Goal: Information Seeking & Learning: Learn about a topic

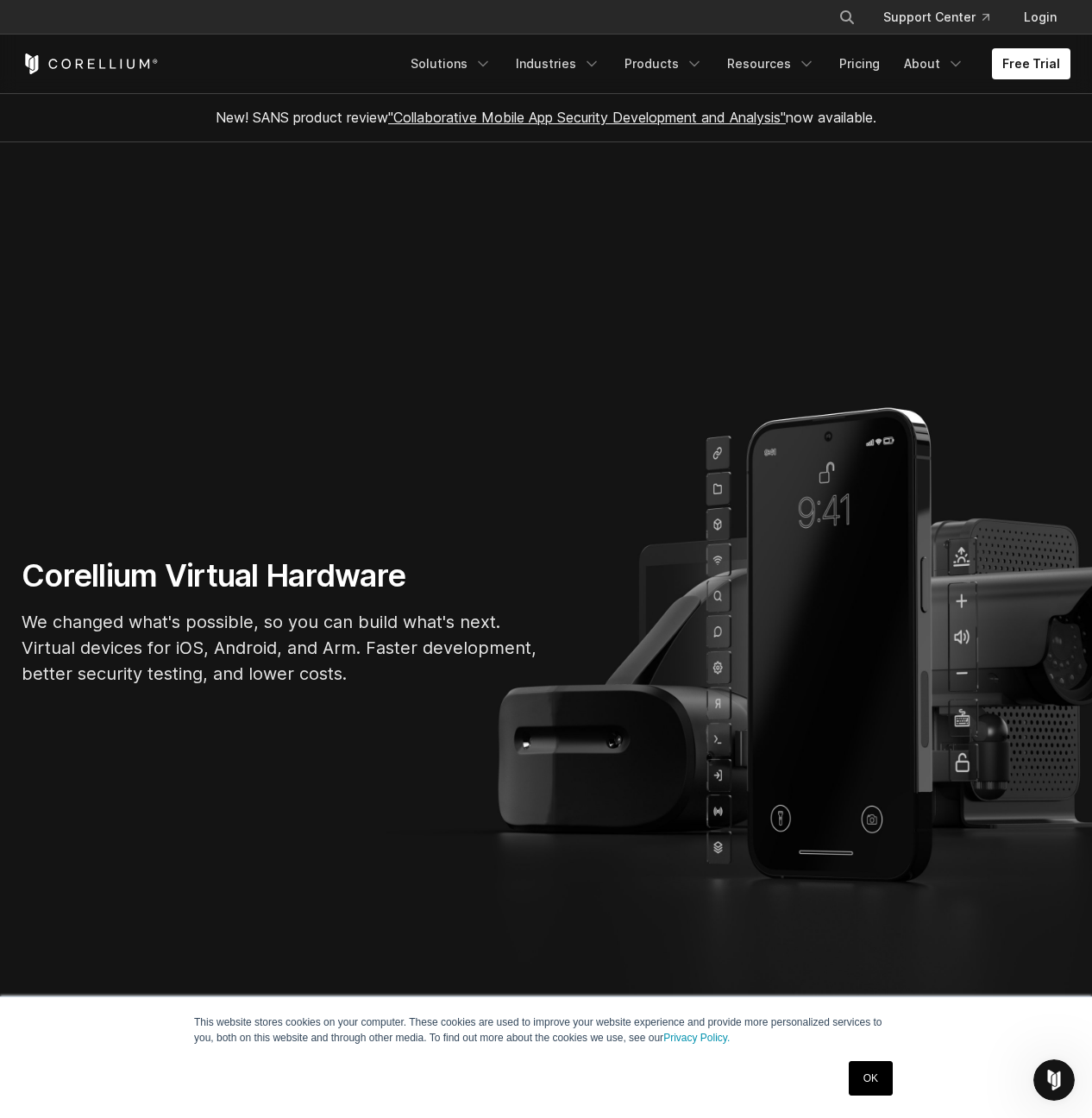
click at [527, 120] on link ""Collaborative Mobile App Security Development and Analysis"" at bounding box center [587, 117] width 398 height 18
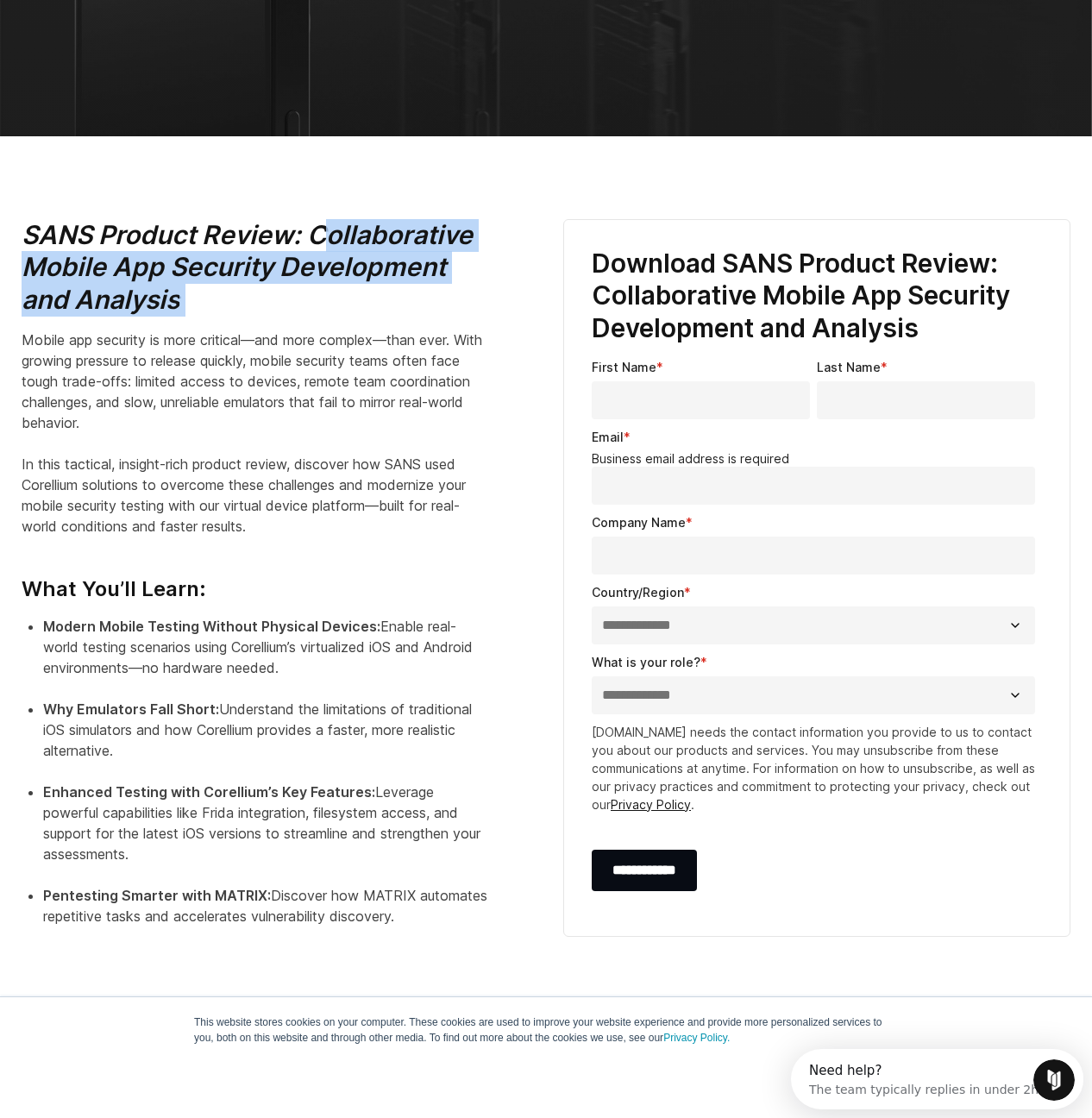
drag, startPoint x: 325, startPoint y: 228, endPoint x: 15, endPoint y: 329, distance: 326.0
click at [15, 329] on div "SANS Product Review: Collaborative Mobile App Security Development and Analysis…" at bounding box center [275, 590] width 541 height 743
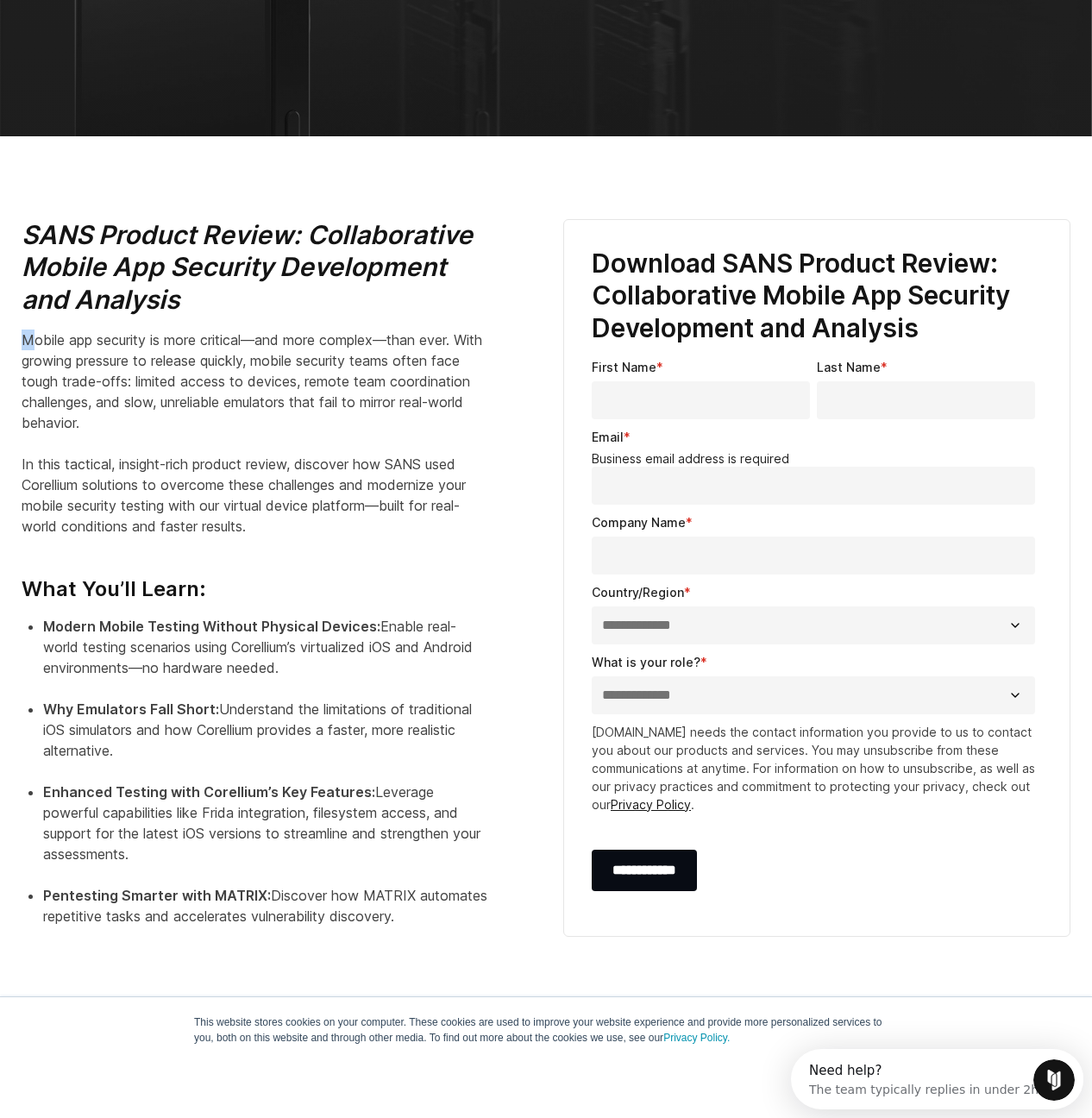
click at [37, 344] on div "SANS Product Review: Collaborative Mobile App Security Development and Analysis…" at bounding box center [275, 590] width 541 height 743
click at [64, 343] on p "Mobile app security is more critical—and more complex—than ever. With growing p…" at bounding box center [254, 433] width 465 height 207
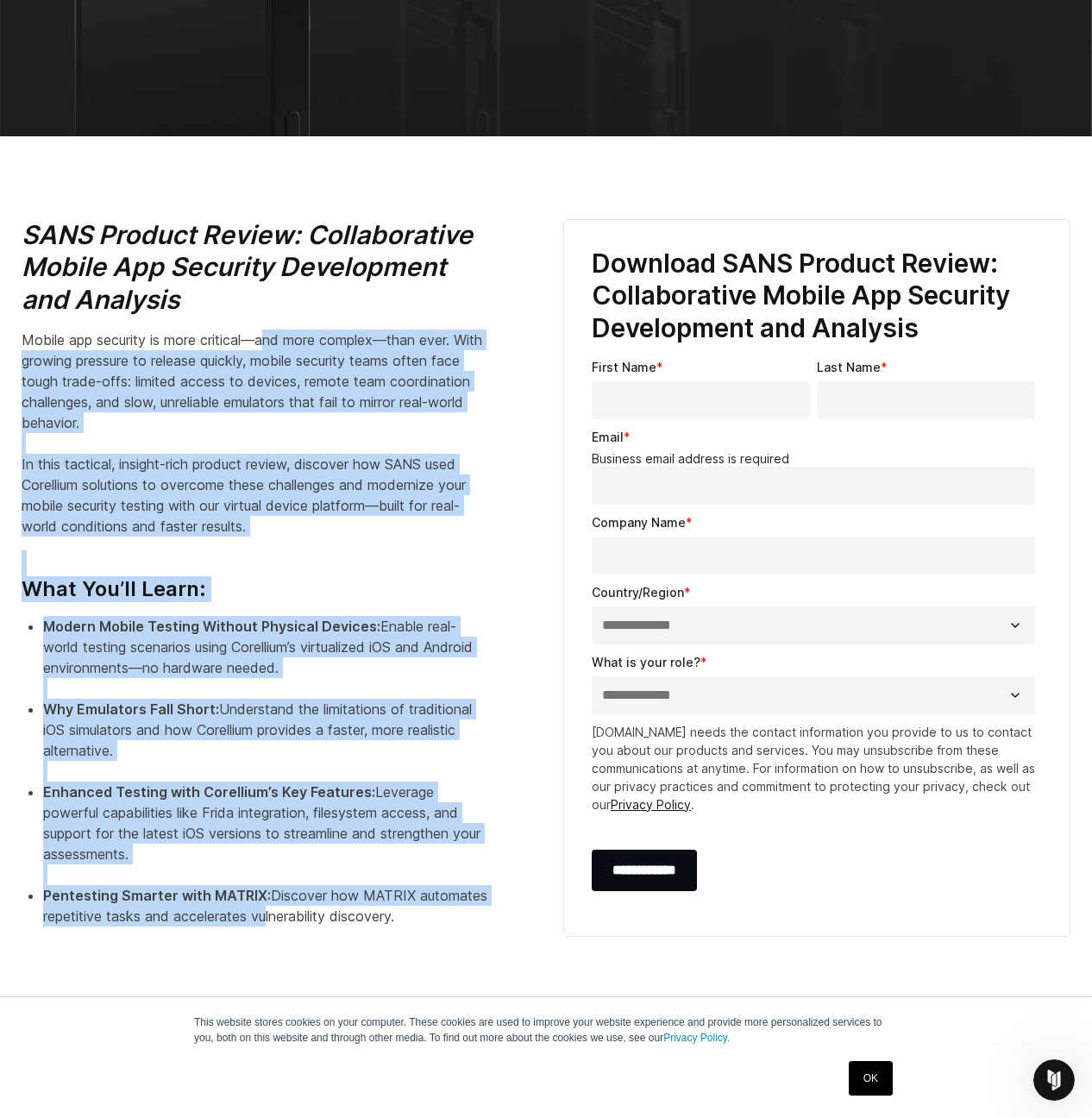
drag, startPoint x: 273, startPoint y: 331, endPoint x: 304, endPoint y: 864, distance: 533.9
click at [277, 896] on div "SANS Product Review: Collaborative Mobile App Security Development and Analysis…" at bounding box center [275, 584] width 507 height 729
click at [304, 863] on li "Enhanced Testing with Corellium’s Key Features: Leverage powerful capabilities …" at bounding box center [266, 834] width 444 height 104
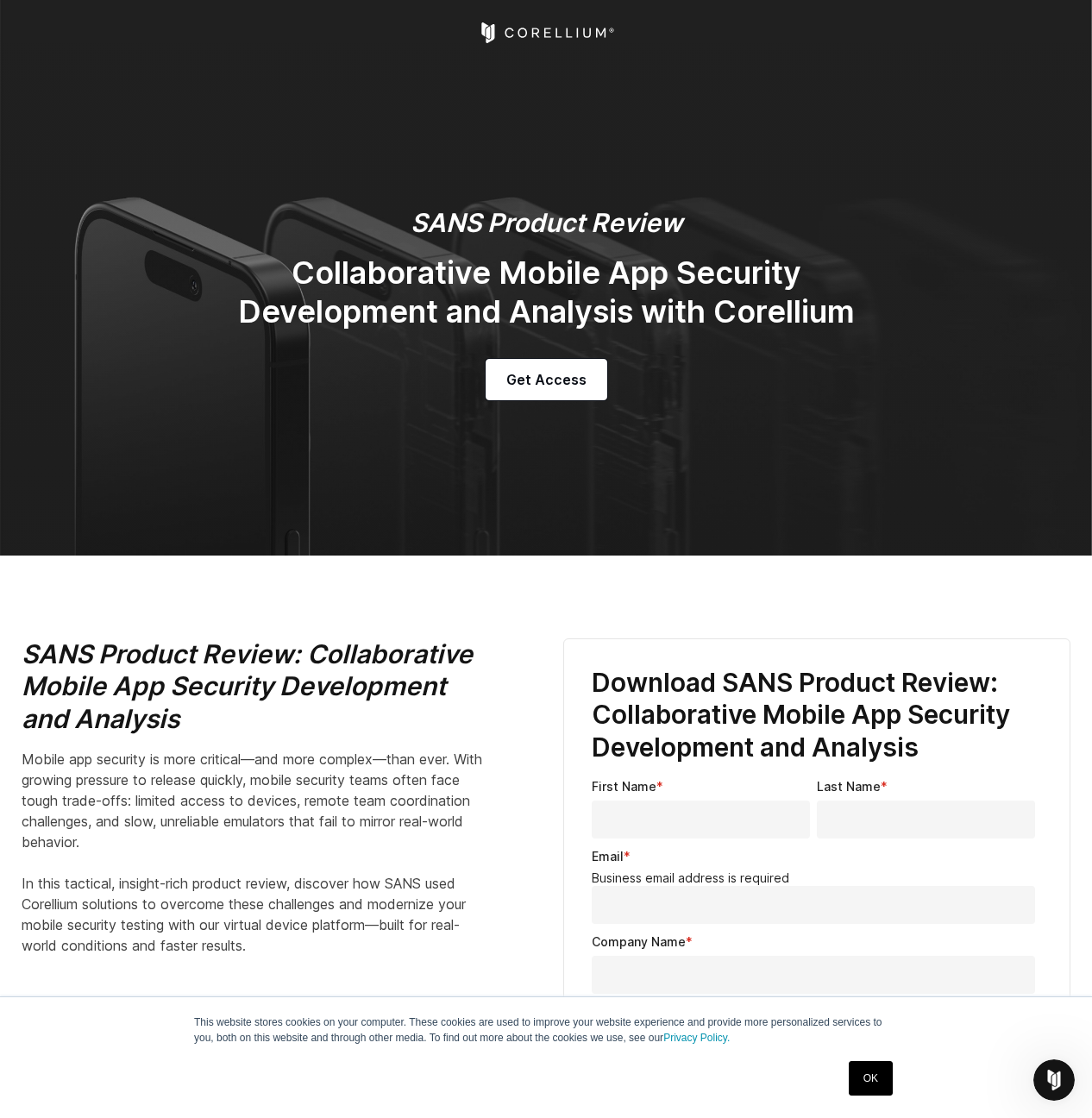
click at [498, 29] on icon "Corellium Home" at bounding box center [546, 32] width 137 height 20
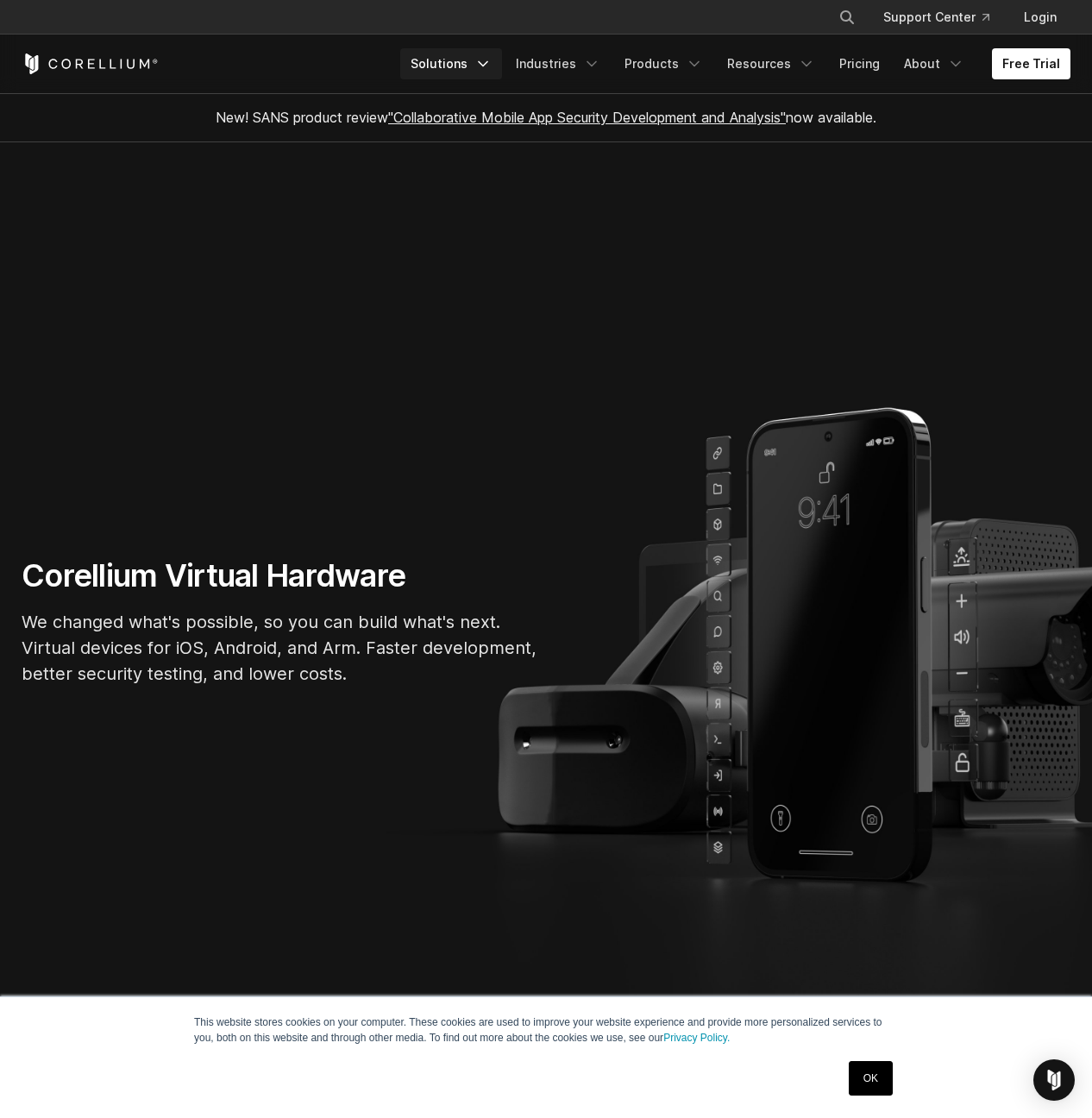
click at [488, 66] on link "Solutions" at bounding box center [452, 64] width 102 height 31
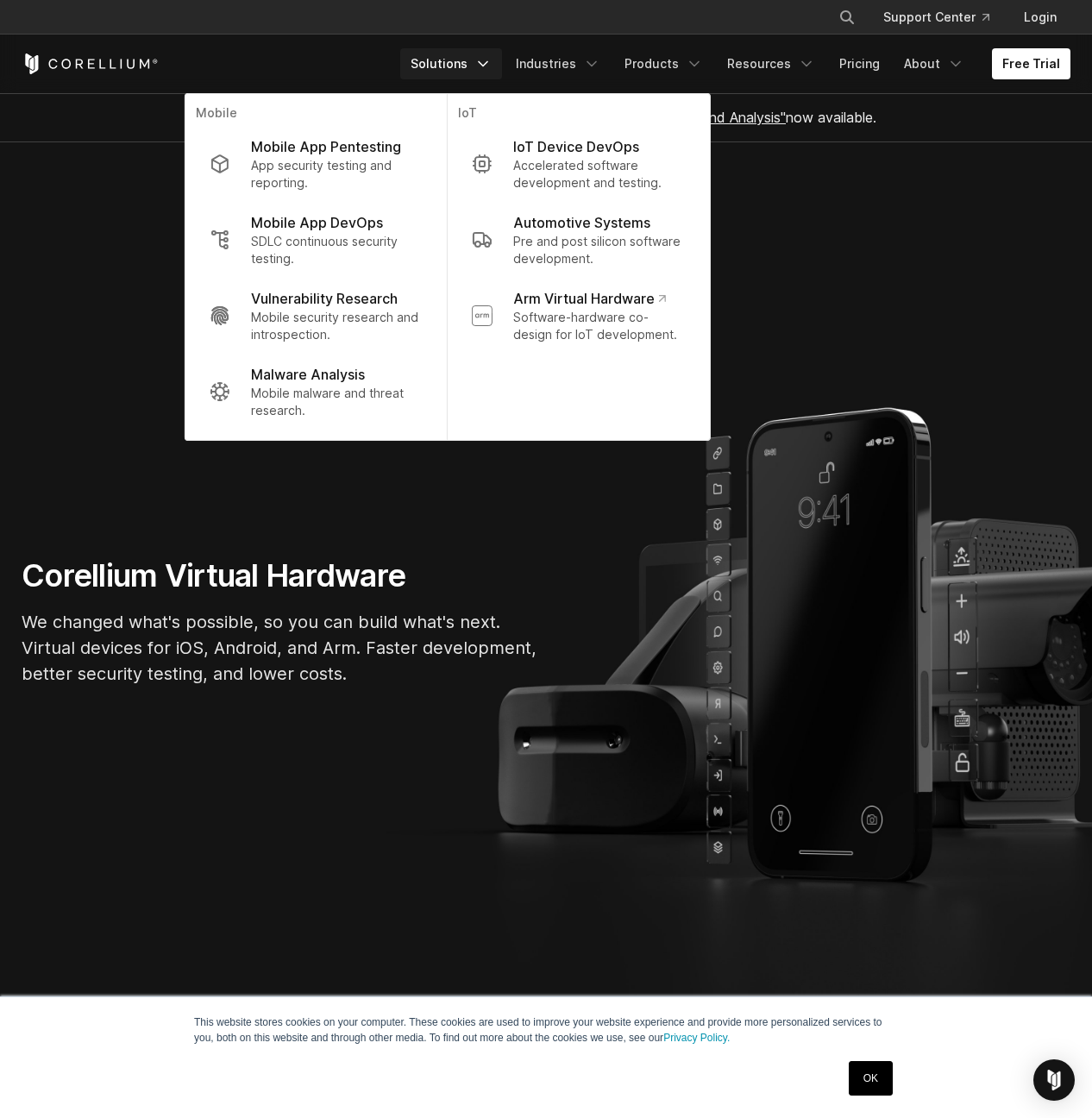
click at [831, 170] on section "Corellium Virtual Hardware We changed what's possible, so you can build what's …" at bounding box center [546, 628] width 1092 height 973
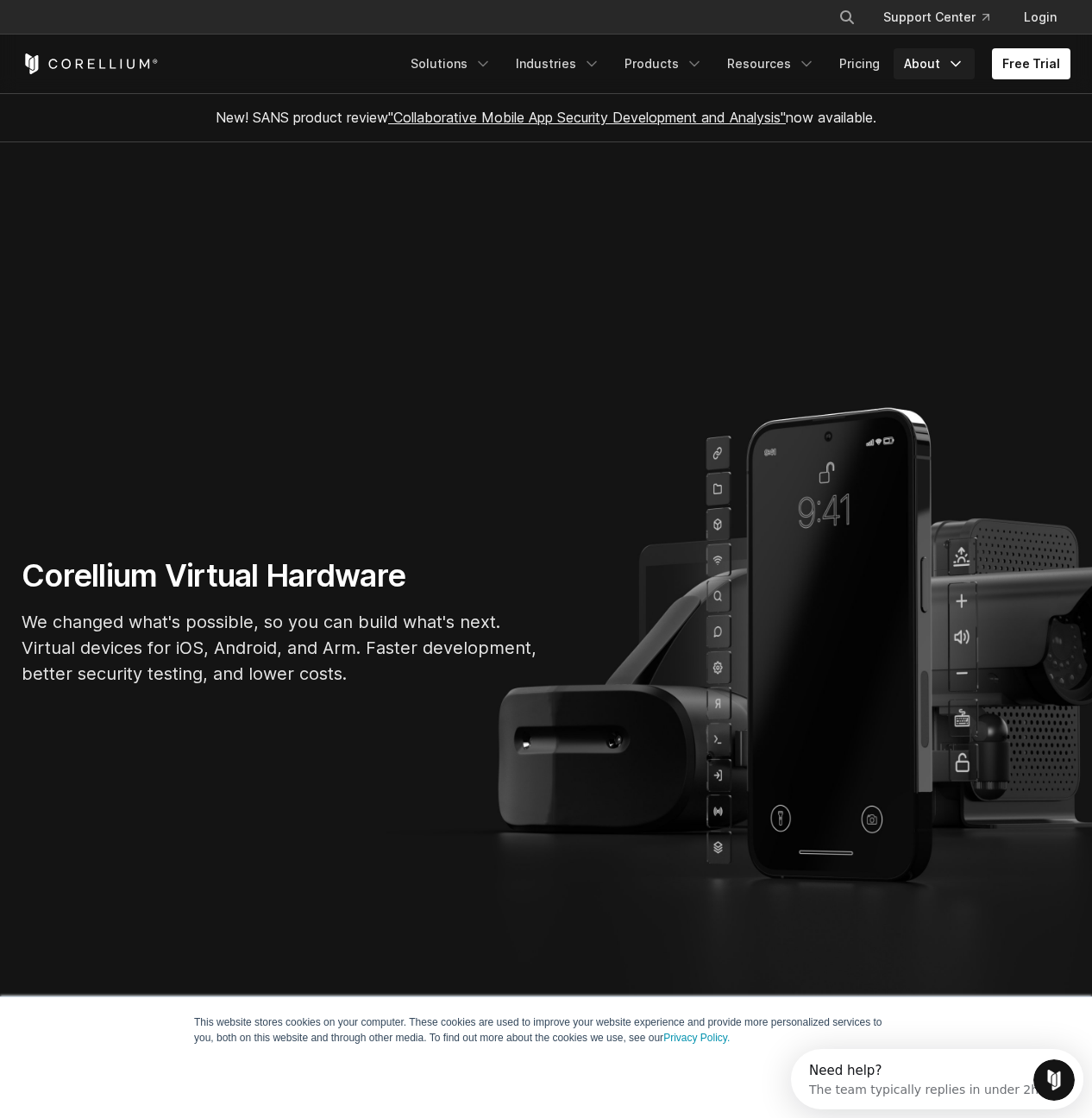
click at [930, 59] on link "About" at bounding box center [935, 64] width 81 height 31
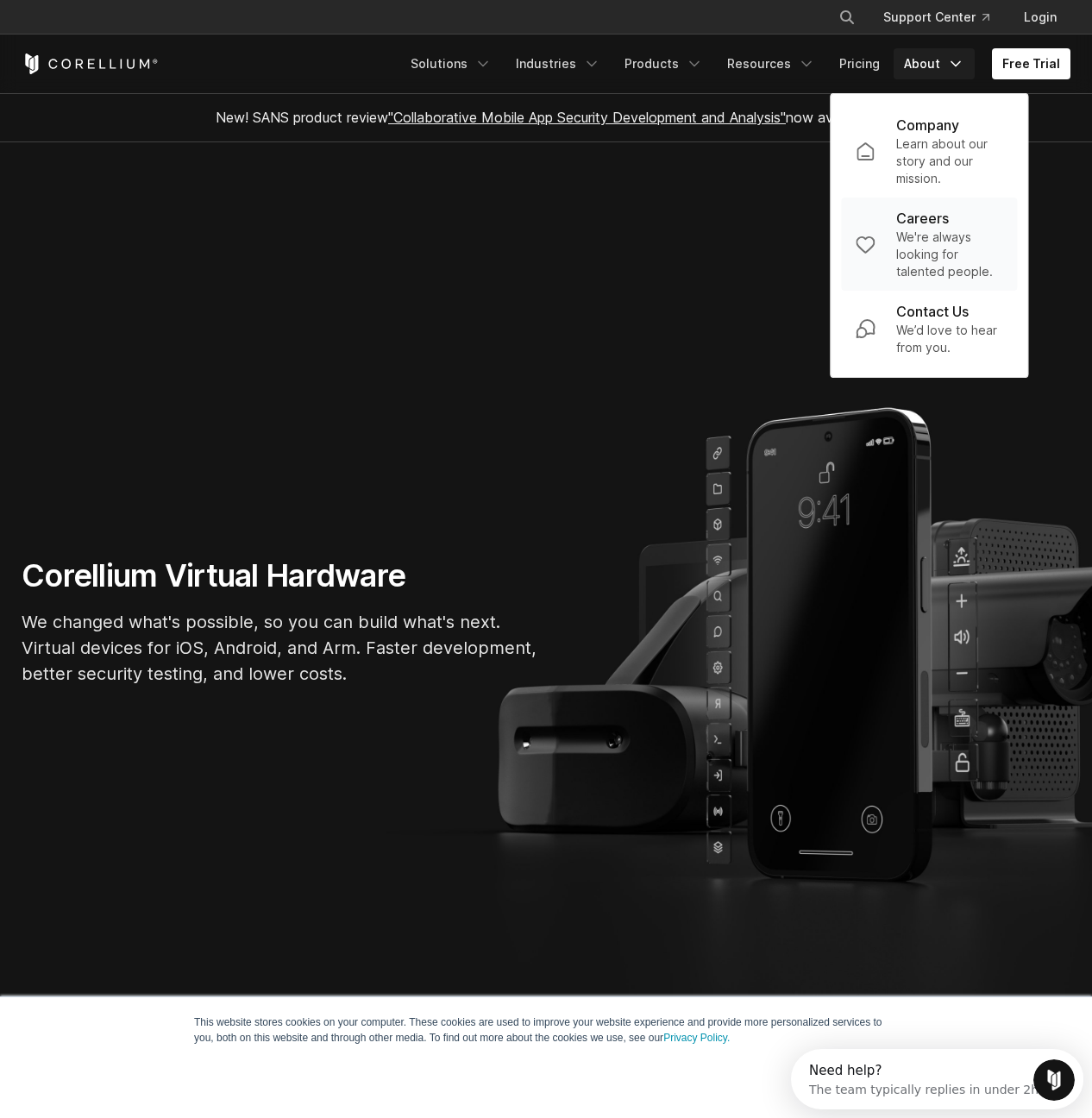
click at [925, 248] on p "We're always looking for talented people." at bounding box center [949, 255] width 107 height 52
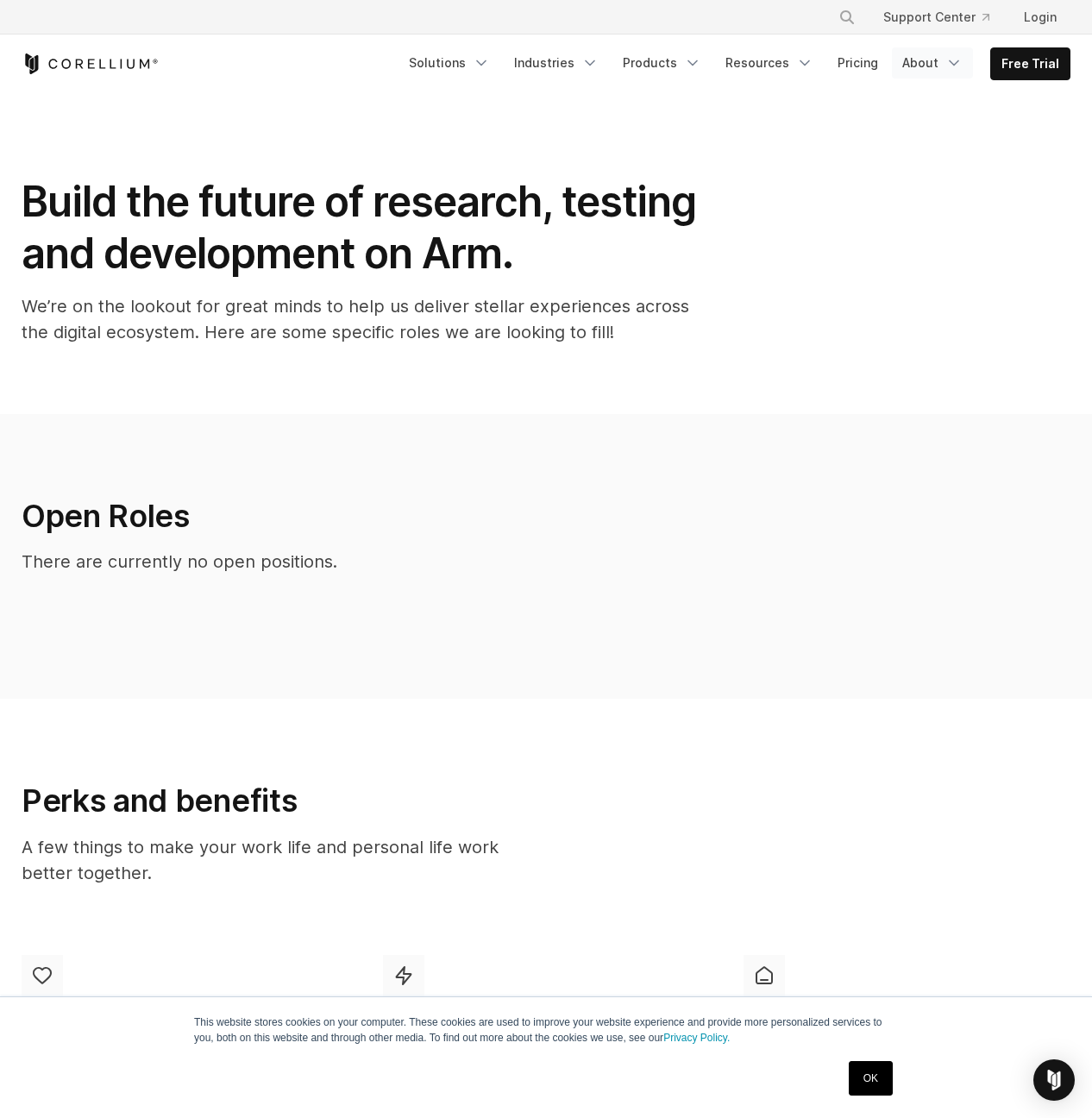
click at [926, 72] on link "About" at bounding box center [933, 63] width 81 height 31
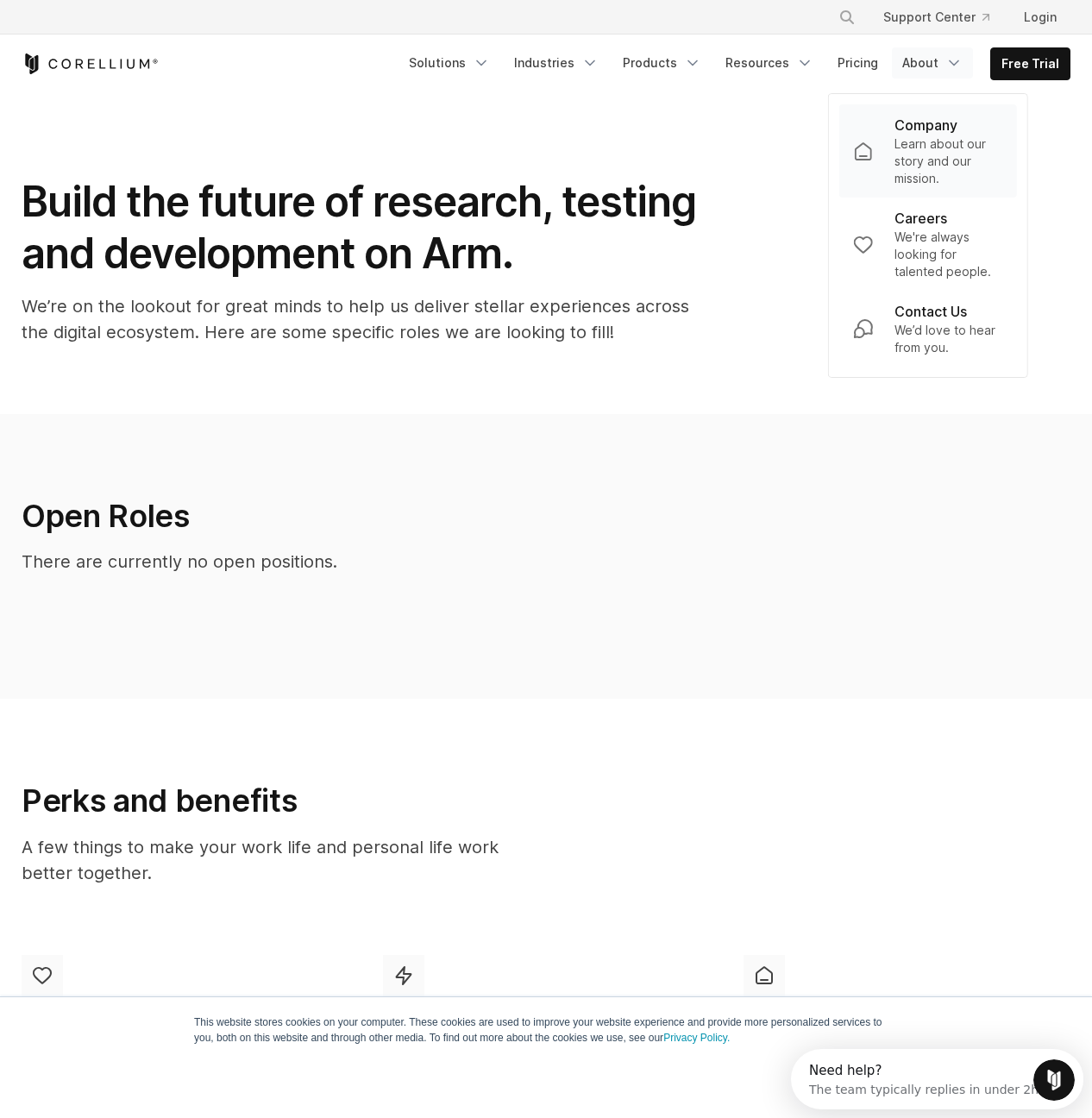
click at [940, 140] on p "Learn about our story and our mission." at bounding box center [949, 161] width 108 height 52
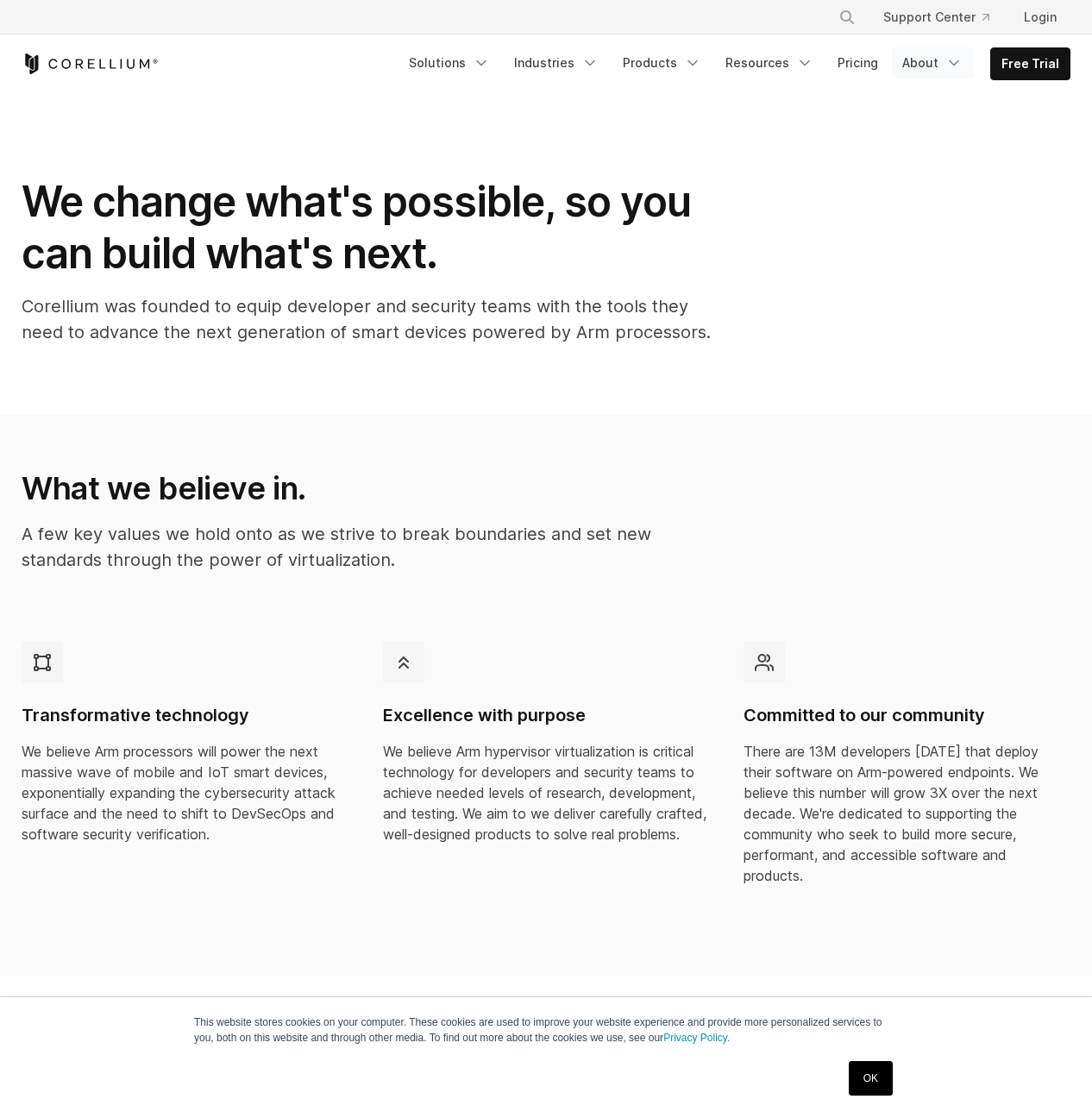
click at [943, 69] on link "About" at bounding box center [933, 63] width 81 height 31
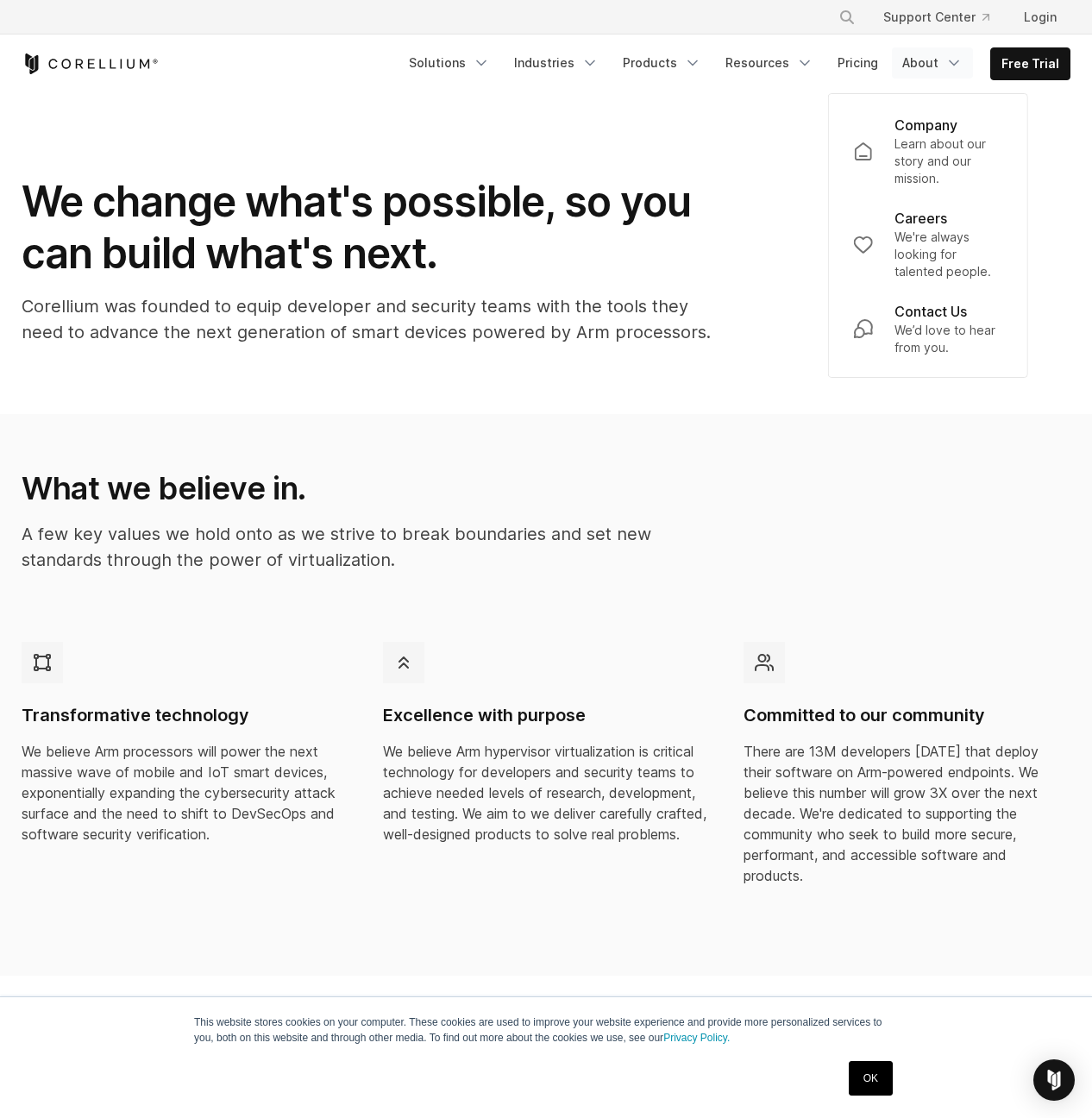
click at [657, 304] on p "Corellium was founded to equip developer and security teams with the tools they…" at bounding box center [366, 319] width 690 height 52
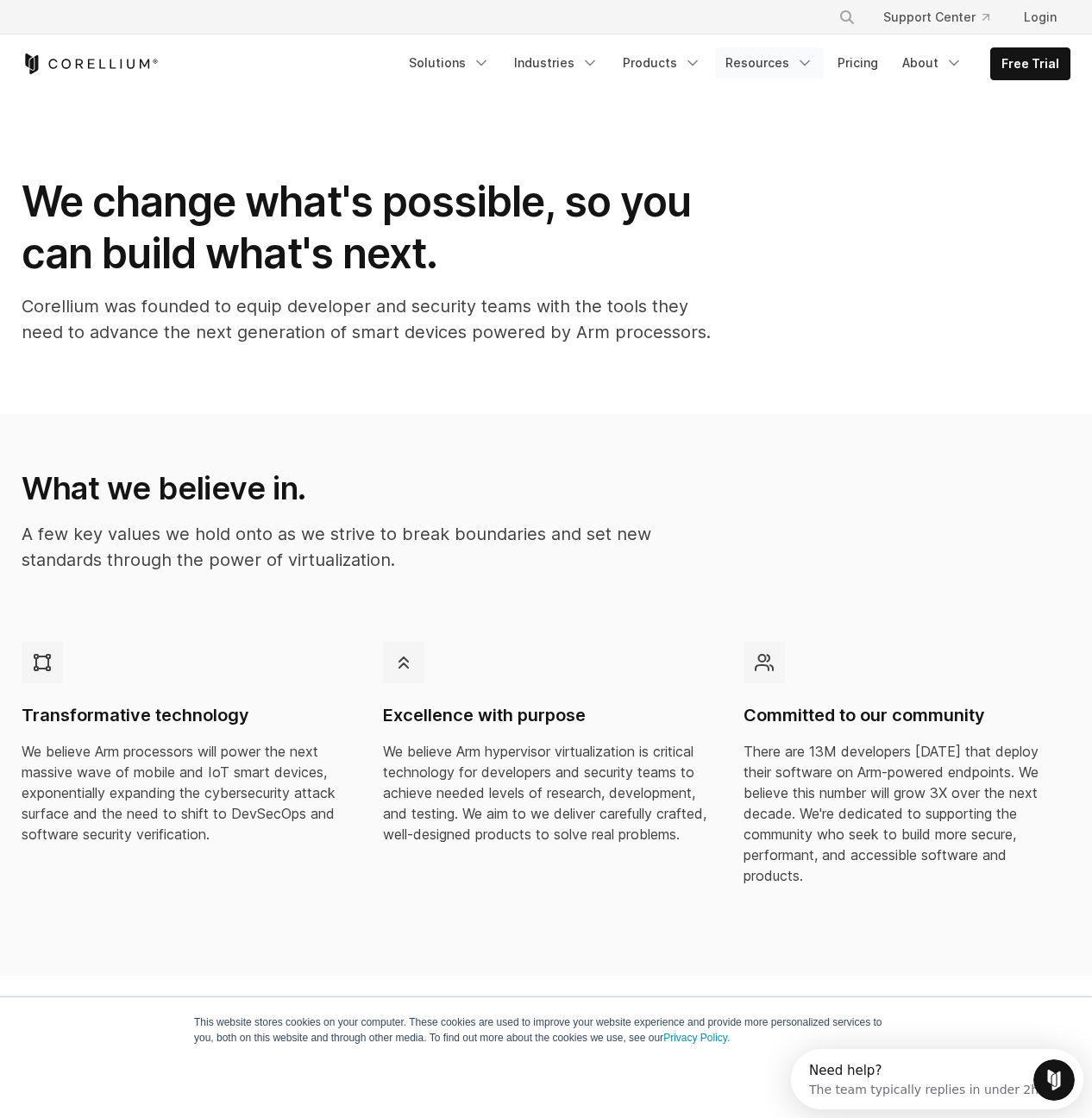
click at [798, 61] on link "Resources" at bounding box center [769, 63] width 108 height 31
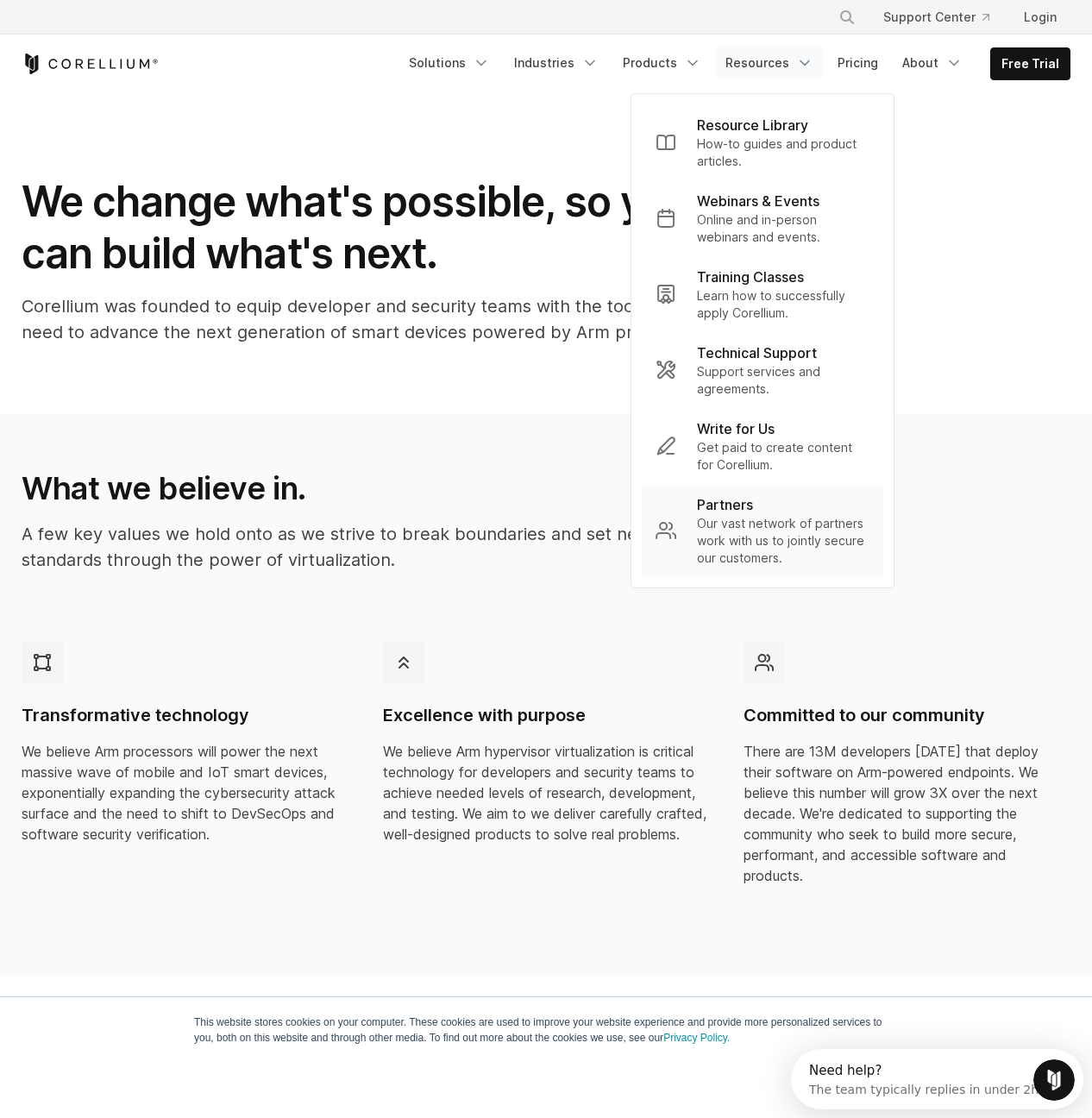
click at [792, 526] on p "Our vast network of partners work with us to jointly secure our customers." at bounding box center [783, 540] width 172 height 52
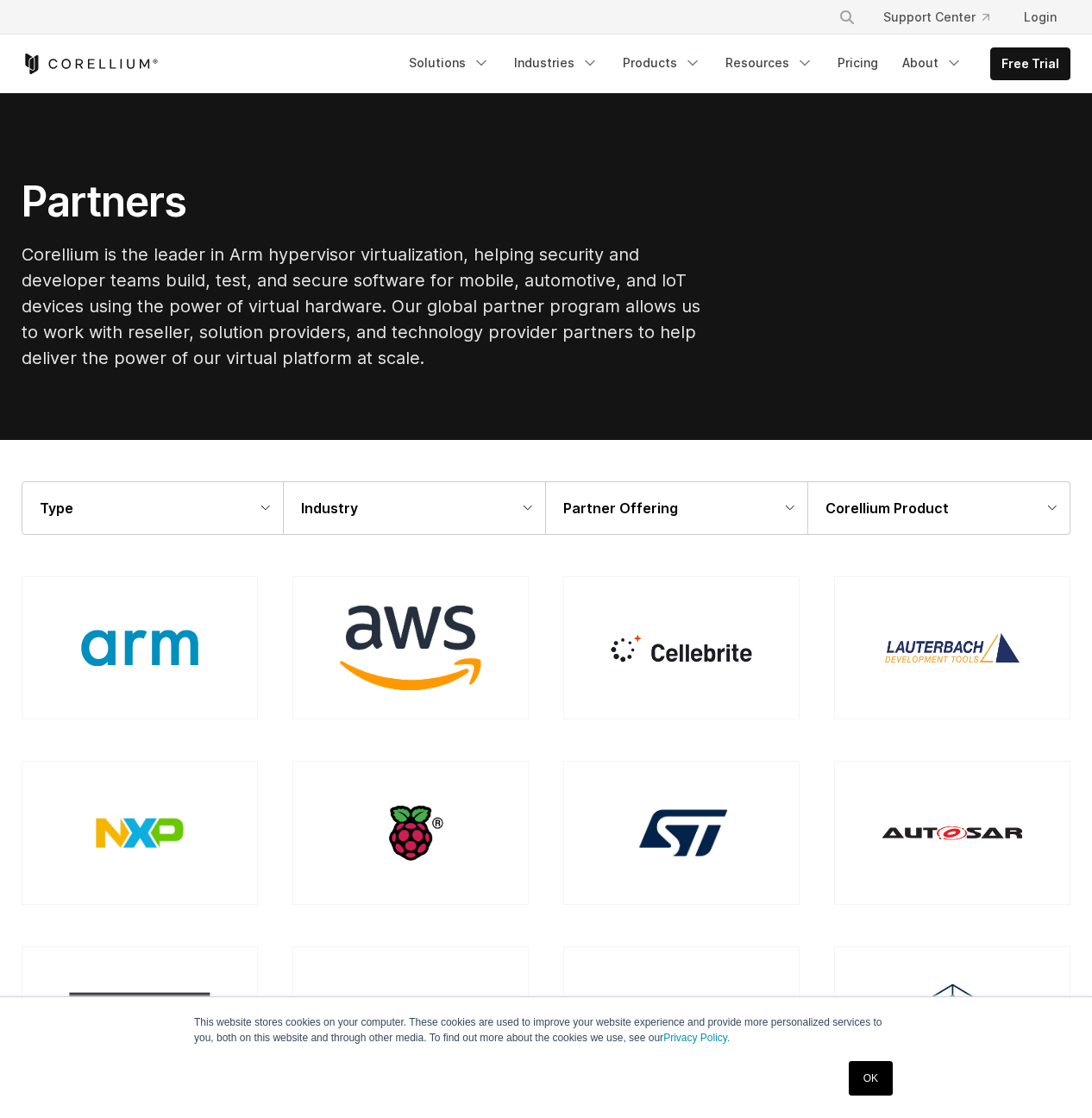
click at [654, 625] on div at bounding box center [681, 648] width 236 height 143
